Goal: Complete application form: Complete application form

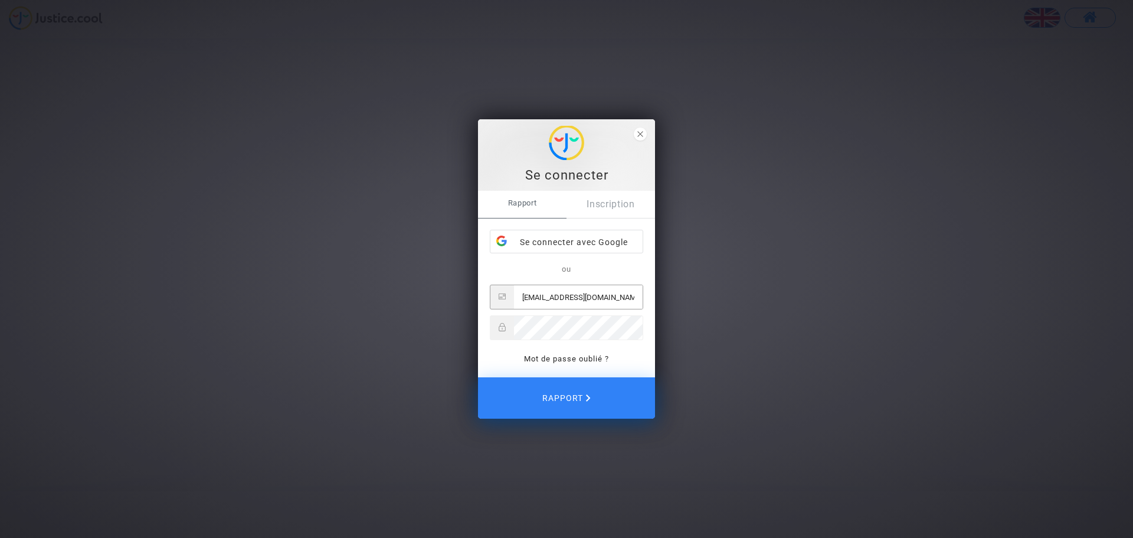
type input "[EMAIL_ADDRESS][DOMAIN_NAME]"
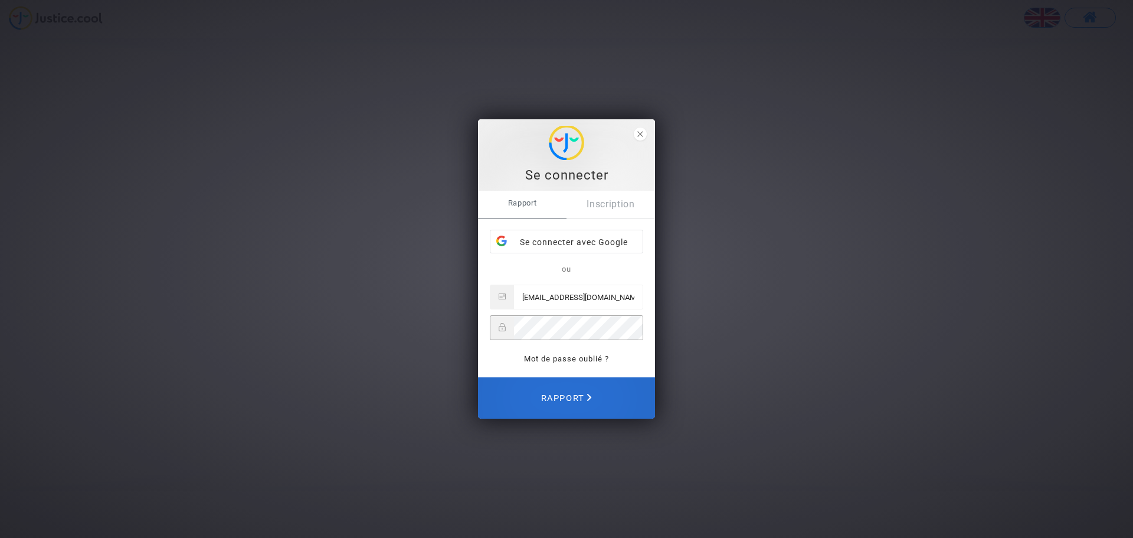
click at [570, 395] on font "Rapport" at bounding box center [562, 398] width 43 height 10
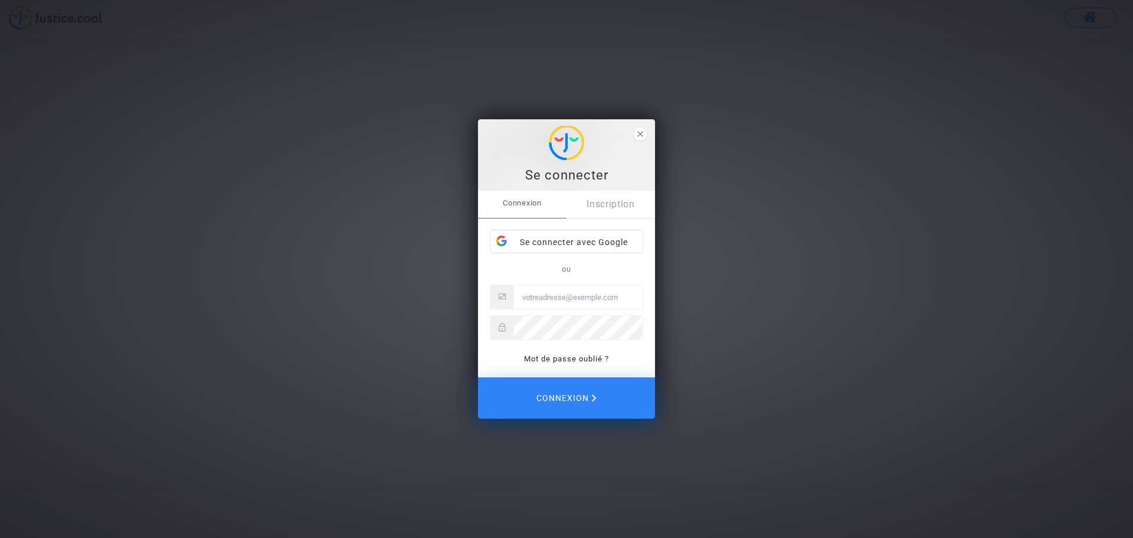
click at [586, 298] on input "Email" at bounding box center [578, 297] width 129 height 24
type input "[EMAIL_ADDRESS][DOMAIN_NAME]"
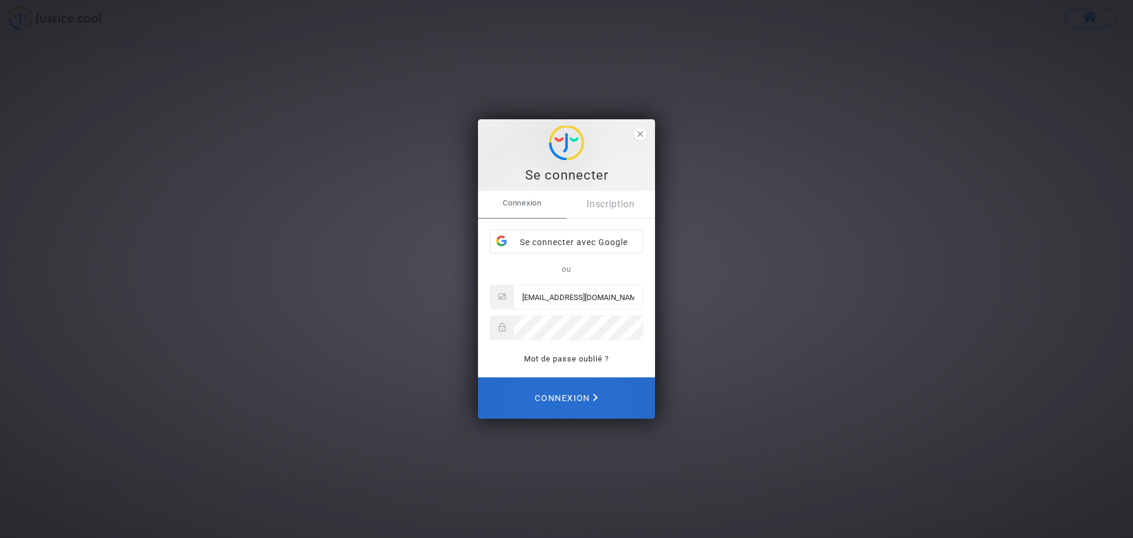
click at [570, 394] on span "Connexion" at bounding box center [566, 398] width 63 height 26
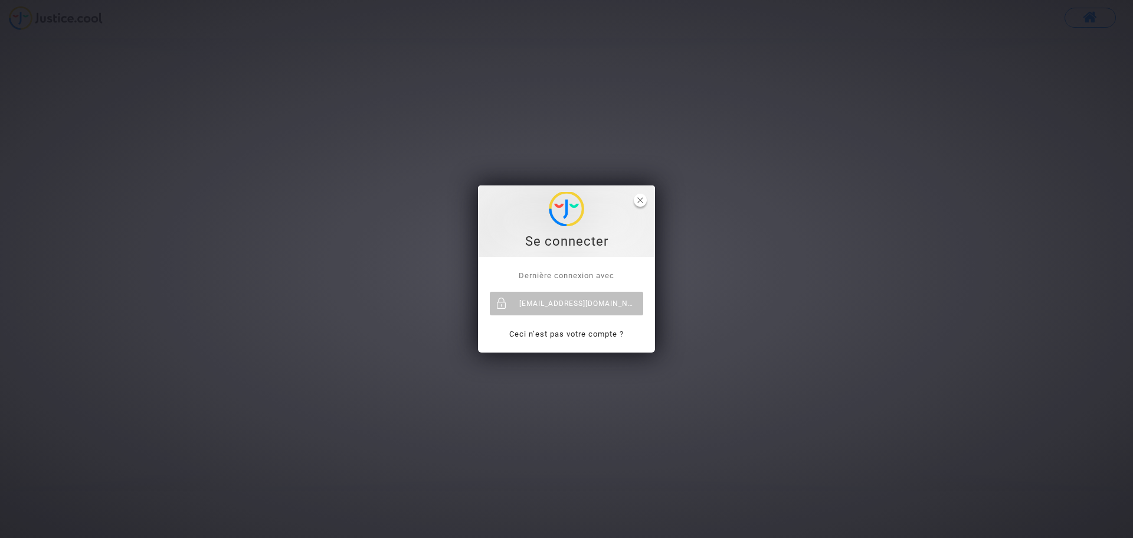
click at [642, 200] on icon "close" at bounding box center [641, 200] width 6 height 6
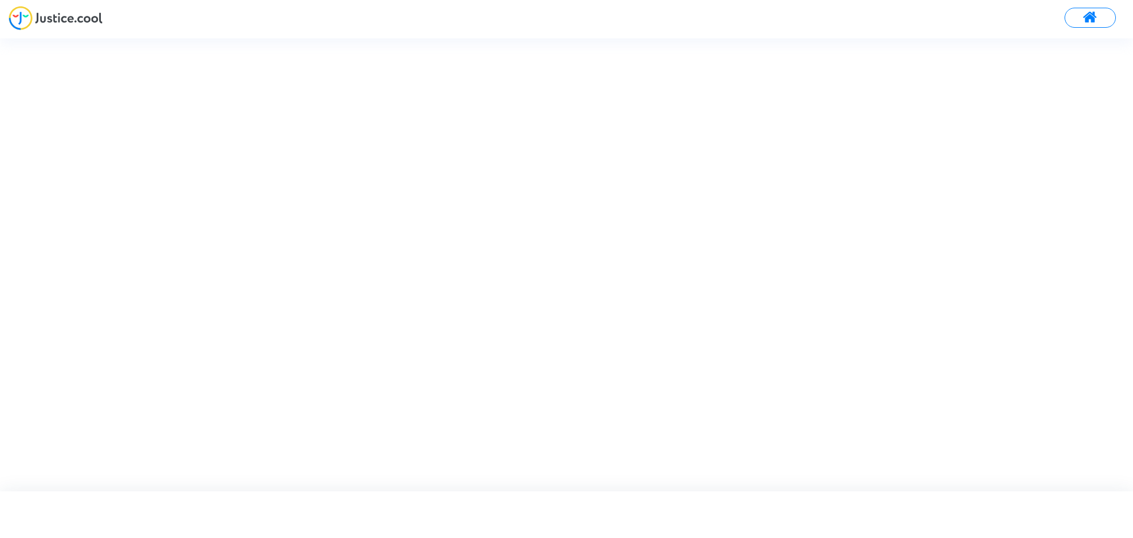
click at [1093, 19] on span at bounding box center [1090, 17] width 15 height 15
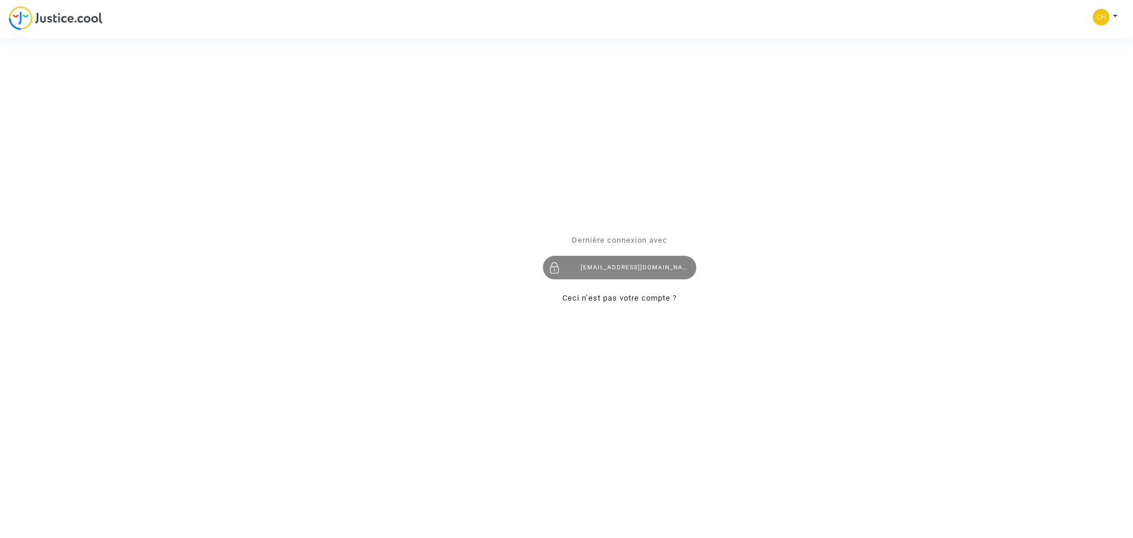
click at [659, 269] on div "[EMAIL_ADDRESS][DOMAIN_NAME]" at bounding box center [619, 268] width 153 height 24
click at [1110, 16] on div "Se connecter Dernière connexion avec chipeck974@yahoo.fr Ceci n’est pas votre c…" at bounding box center [566, 269] width 1133 height 538
click at [1117, 18] on div "Se connecter Dernière connexion avec chipeck974@yahoo.fr Ceci n’est pas votre c…" at bounding box center [566, 269] width 1133 height 538
click at [1104, 17] on div "Se connecter Dernière connexion avec chipeck974@yahoo.fr Ceci n’est pas votre c…" at bounding box center [566, 269] width 1133 height 538
click at [1103, 18] on div "Se connecter Dernière connexion avec chipeck974@yahoo.fr Ceci n’est pas votre c…" at bounding box center [566, 269] width 1133 height 538
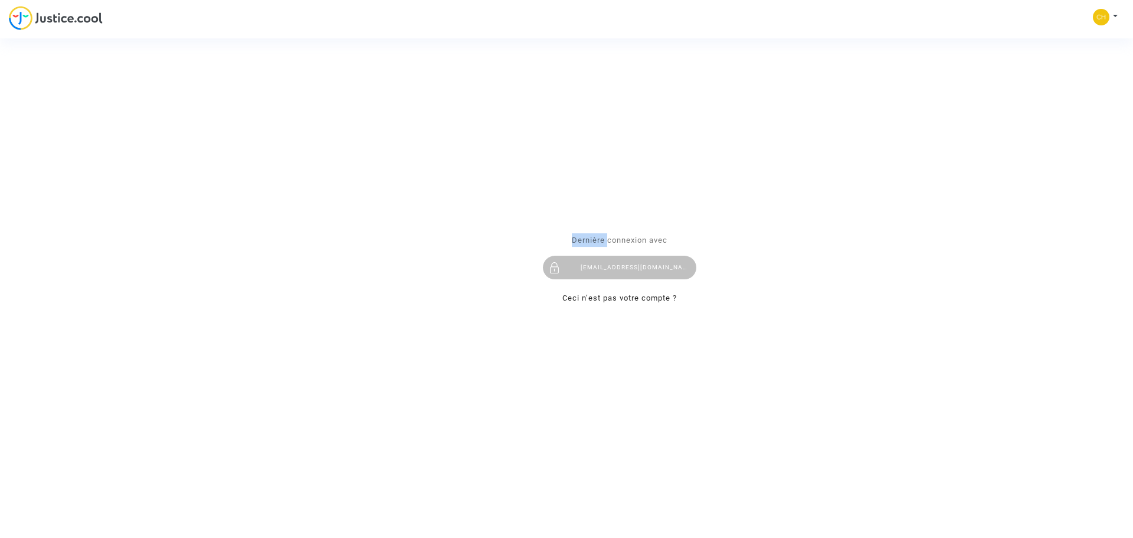
click at [1103, 18] on div "Se connecter Dernière connexion avec chipeck974@yahoo.fr Ceci n’est pas votre c…" at bounding box center [566, 269] width 1133 height 538
click at [1113, 17] on div "Se connecter Dernière connexion avec chipeck974@yahoo.fr Ceci n’est pas votre c…" at bounding box center [566, 269] width 1133 height 538
click at [1117, 15] on div "Se connecter Dernière connexion avec chipeck974@yahoo.fr Ceci n’est pas votre c…" at bounding box center [566, 269] width 1133 height 538
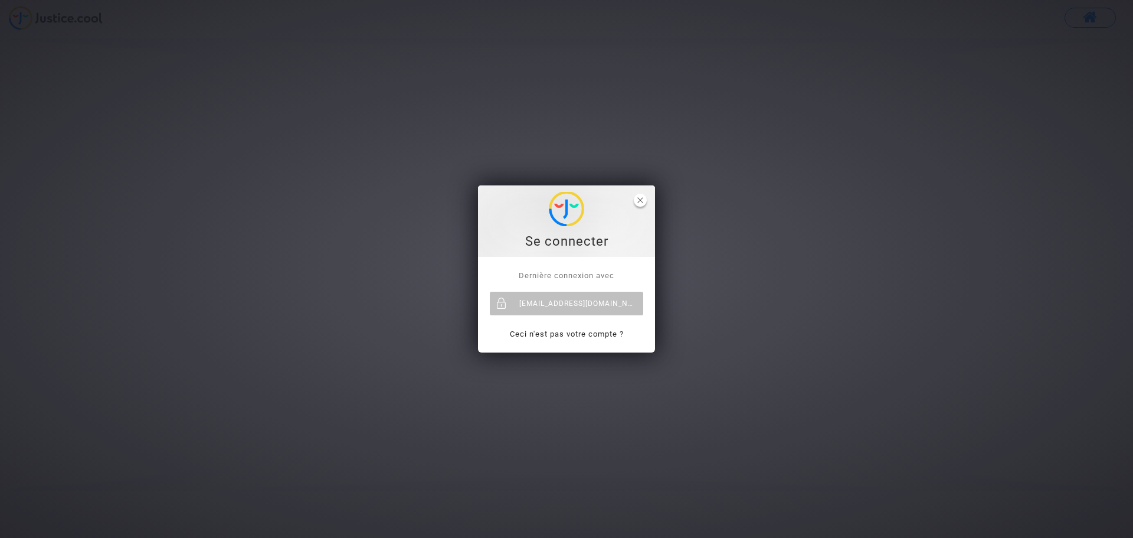
click at [639, 202] on polygon "fermer" at bounding box center [640, 199] width 5 height 5
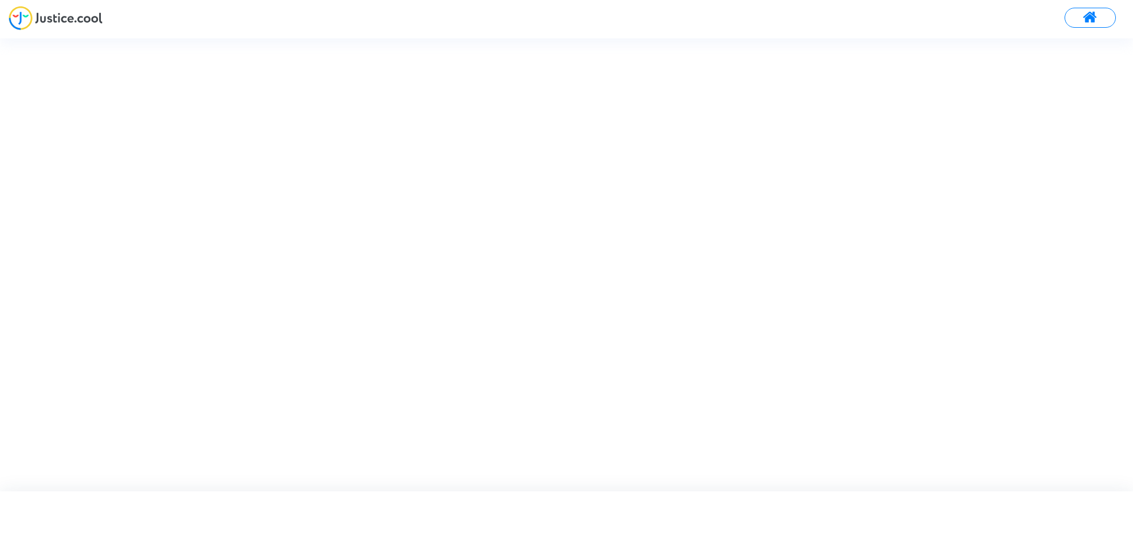
click at [1099, 13] on button at bounding box center [1090, 18] width 51 height 20
click at [1110, 17] on div "Se connecter Dernière connexion avec [EMAIL_ADDRESS][DOMAIN_NAME] Ceci n'est pa…" at bounding box center [566, 269] width 1133 height 538
click at [1118, 16] on div "Se connecter Dernière connexion avec [EMAIL_ADDRESS][DOMAIN_NAME] Ceci n'est pa…" at bounding box center [566, 269] width 1133 height 538
click at [1110, 18] on div "Se connecter Dernière connexion avec [EMAIL_ADDRESS][DOMAIN_NAME] Ceci n'est pa…" at bounding box center [566, 269] width 1133 height 538
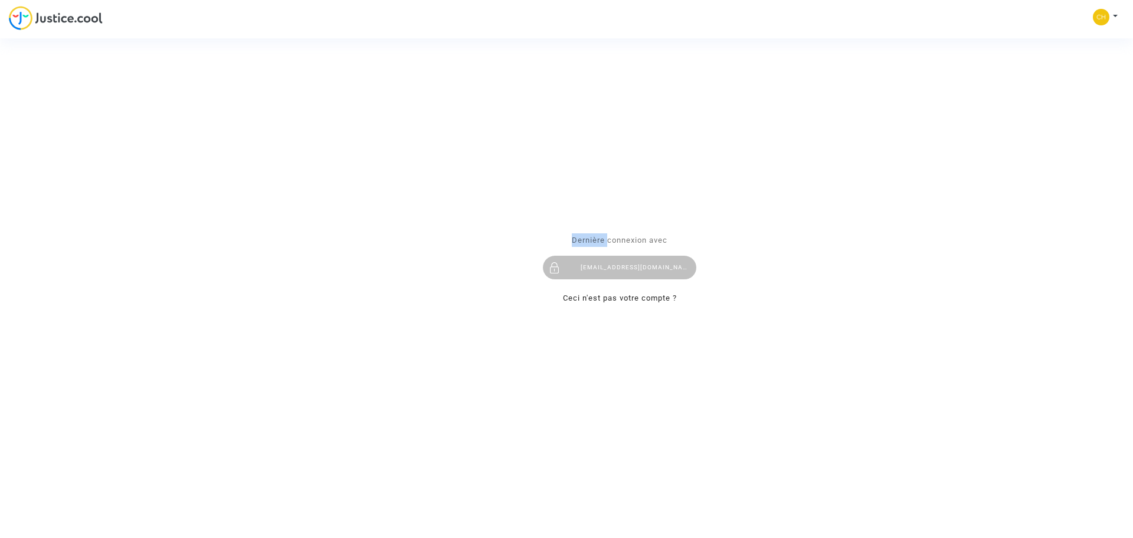
click at [1110, 18] on div "Se connecter Dernière connexion avec [EMAIL_ADDRESS][DOMAIN_NAME] Ceci n'est pa…" at bounding box center [566, 269] width 1133 height 538
